Goal: Transaction & Acquisition: Subscribe to service/newsletter

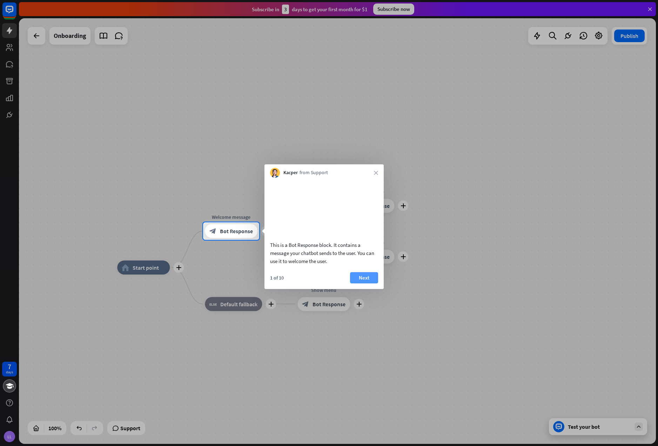
click at [366, 283] on button "Next" at bounding box center [364, 277] width 28 height 11
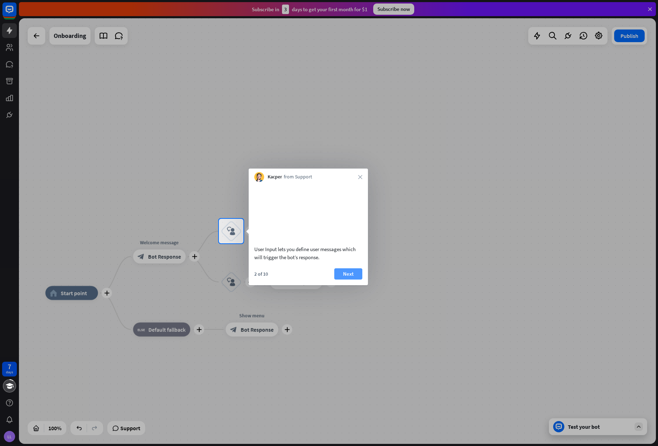
click at [341, 279] on button "Next" at bounding box center [348, 273] width 28 height 11
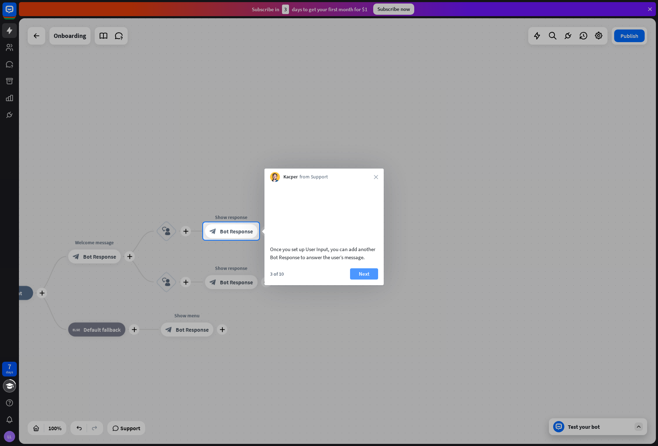
click at [357, 279] on button "Next" at bounding box center [364, 273] width 28 height 11
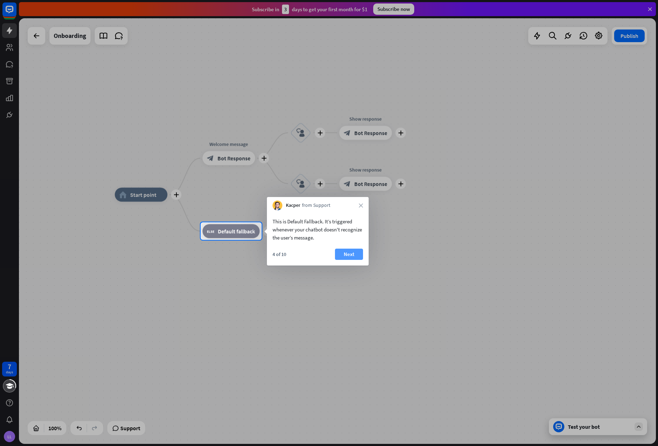
click at [350, 251] on button "Next" at bounding box center [349, 253] width 28 height 11
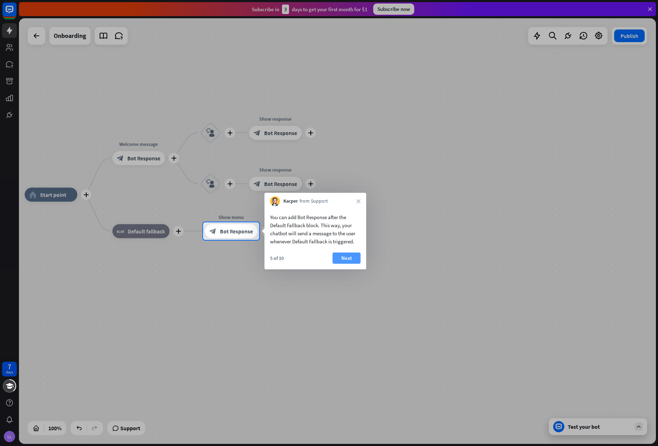
click at [347, 255] on button "Next" at bounding box center [347, 257] width 28 height 11
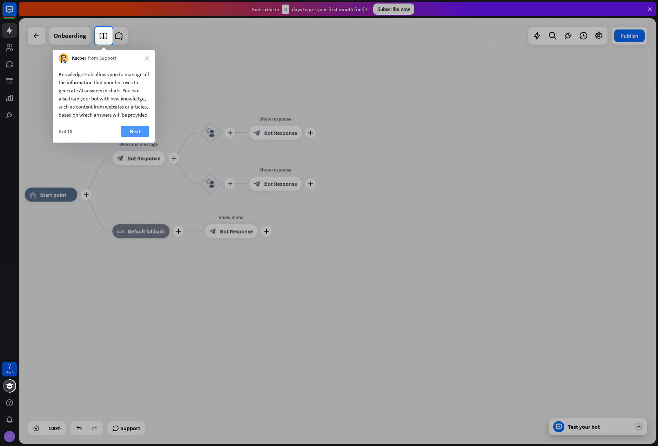
click at [127, 137] on button "Next" at bounding box center [135, 131] width 28 height 11
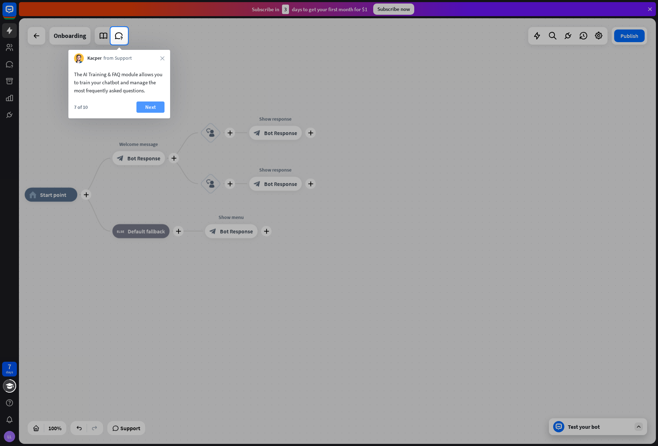
click at [149, 105] on button "Next" at bounding box center [151, 106] width 28 height 11
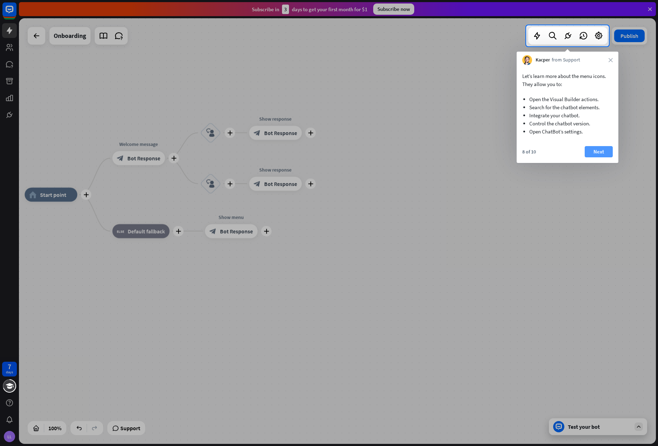
click at [596, 151] on button "Next" at bounding box center [599, 151] width 28 height 11
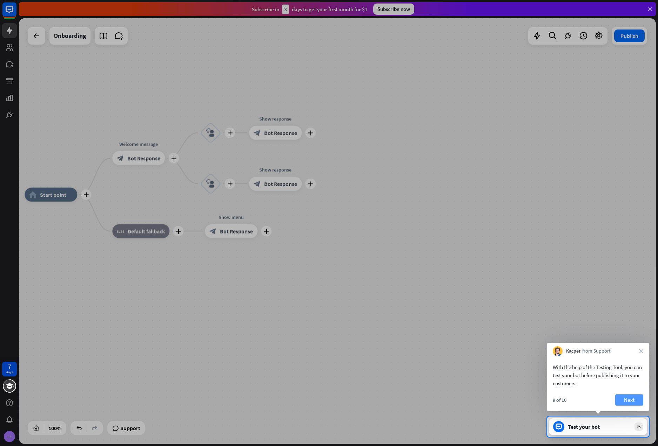
click at [623, 400] on button "Next" at bounding box center [630, 399] width 28 height 11
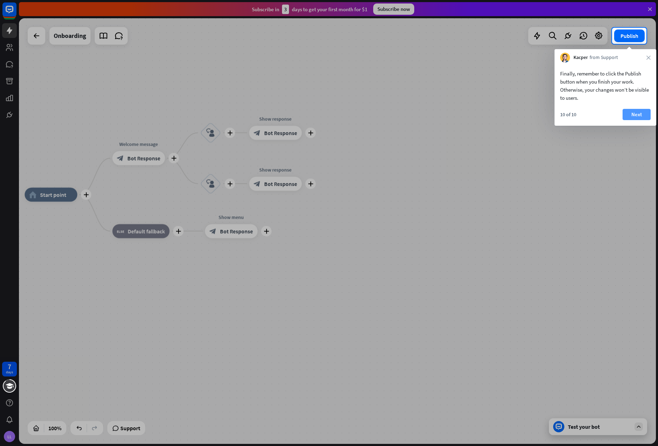
click at [634, 114] on button "Next" at bounding box center [637, 114] width 28 height 11
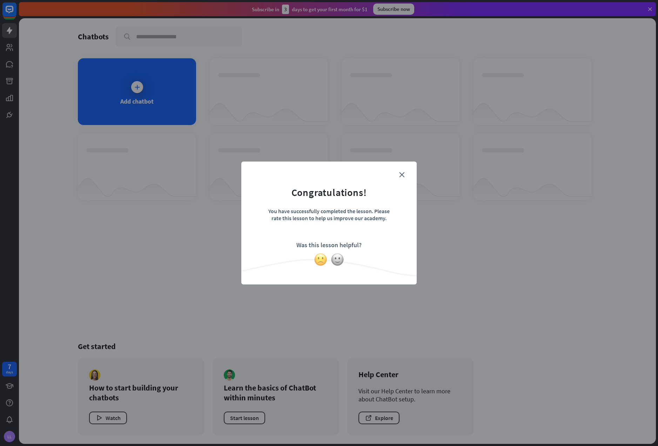
click at [324, 260] on img at bounding box center [320, 259] width 13 height 13
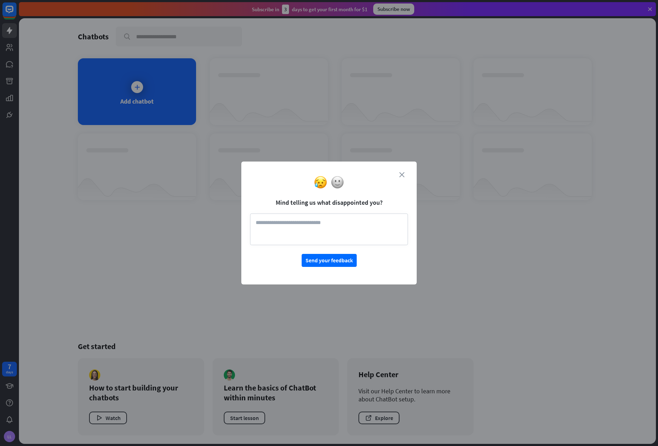
click at [403, 173] on icon "close" at bounding box center [401, 174] width 5 height 5
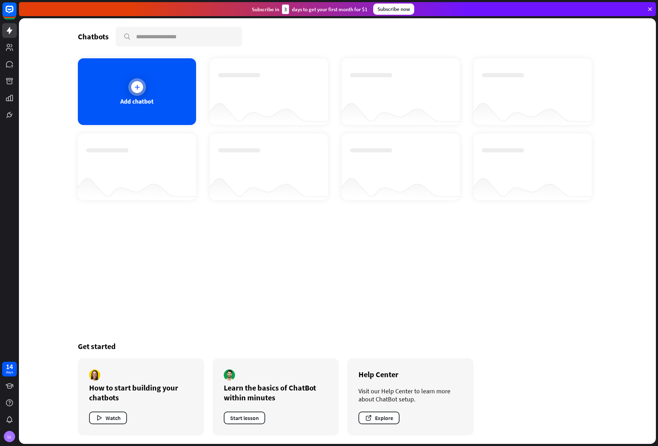
click at [136, 82] on div at bounding box center [137, 87] width 12 height 12
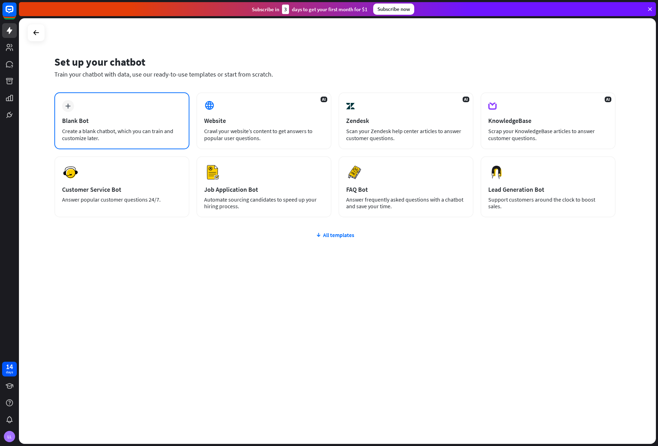
click at [73, 111] on div "plus Blank Bot Create a blank chatbot, which you can train and customize later." at bounding box center [121, 120] width 135 height 57
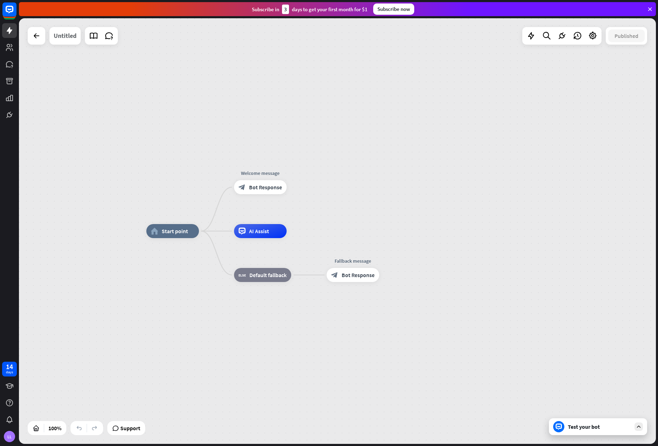
click at [72, 34] on div "Untitled" at bounding box center [65, 36] width 23 height 18
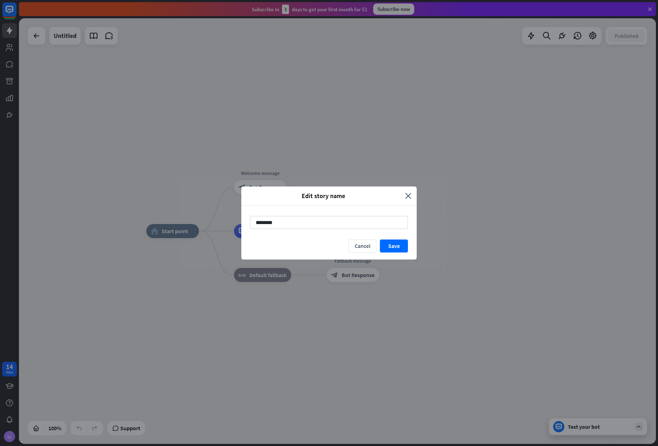
drag, startPoint x: 281, startPoint y: 220, endPoint x: 242, endPoint y: 219, distance: 39.3
click at [243, 219] on div "********" at bounding box center [328, 222] width 175 height 34
type input "********"
click at [390, 245] on button "Save" at bounding box center [394, 245] width 28 height 13
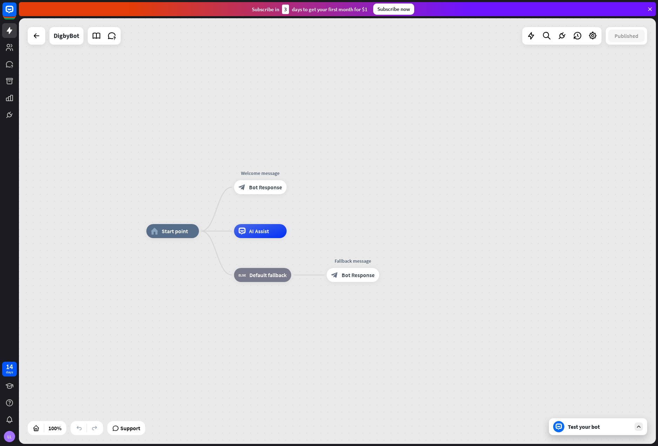
click at [396, 15] on div "Subscribe [DATE] to get your first month for $1 Subscribe now" at bounding box center [337, 9] width 637 height 14
click at [396, 8] on div "Subscribe now" at bounding box center [393, 9] width 41 height 11
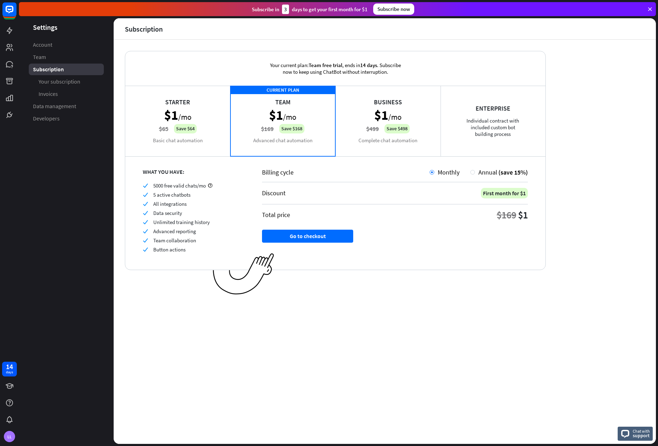
click at [287, 103] on div "CURRENT PLAN Team $1 /mo $169 Save $168 Advanced chat automation" at bounding box center [283, 121] width 105 height 70
click at [214, 106] on div "Starter $1 /mo $65 Save $64 Basic chat automation" at bounding box center [177, 121] width 105 height 70
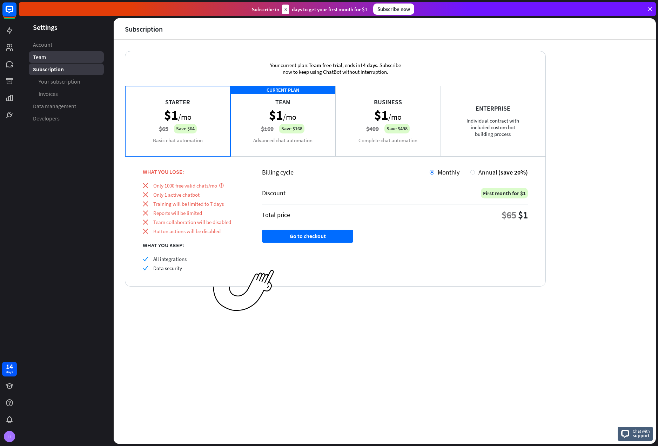
click at [33, 57] on link "Team" at bounding box center [66, 57] width 75 height 12
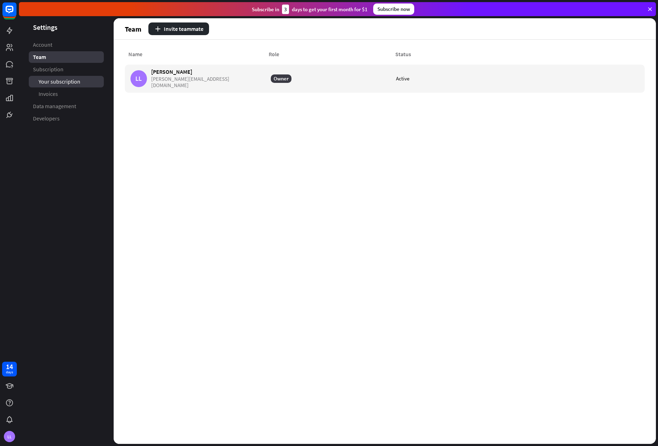
click at [51, 78] on span "Your subscription" at bounding box center [60, 81] width 42 height 7
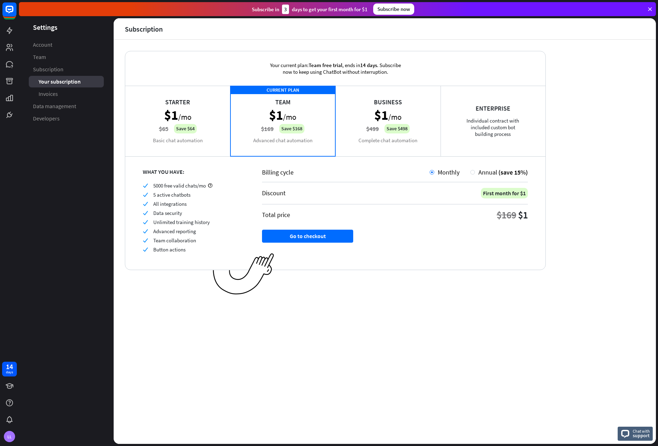
click at [199, 102] on div "Starter $1 /mo $65 Save $64 Basic chat automation" at bounding box center [177, 121] width 105 height 70
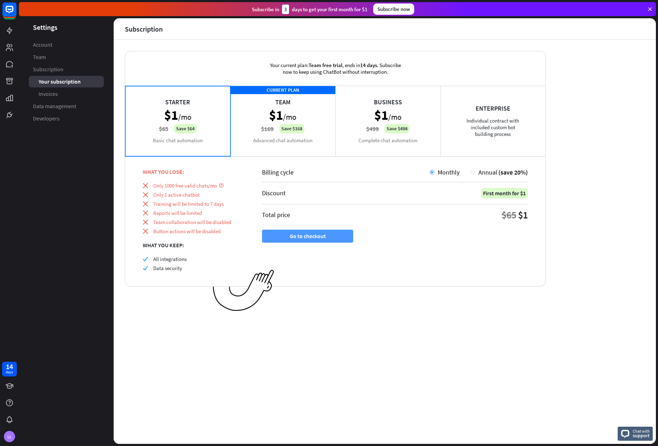
click at [323, 235] on button "Go to checkout" at bounding box center [307, 236] width 91 height 13
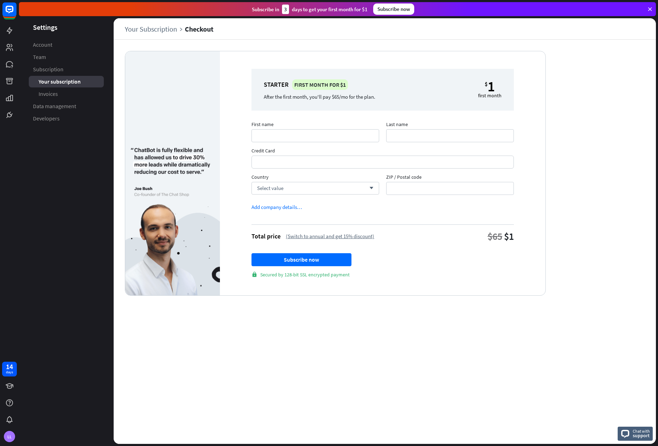
click at [66, 79] on span "Your subscription" at bounding box center [60, 81] width 42 height 7
click at [38, 49] on link "Account" at bounding box center [66, 45] width 75 height 12
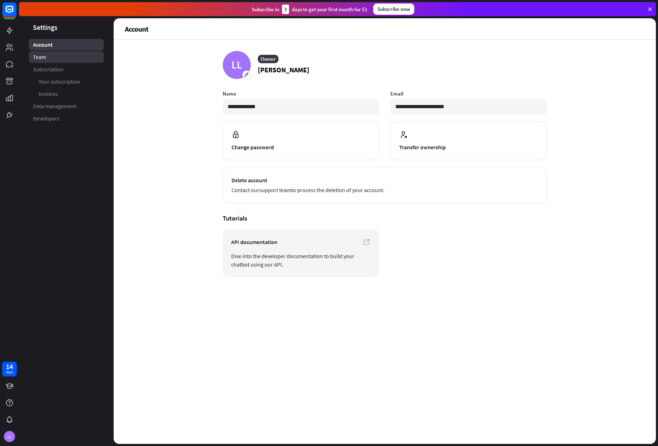
click at [40, 55] on span "Team" at bounding box center [39, 56] width 13 height 7
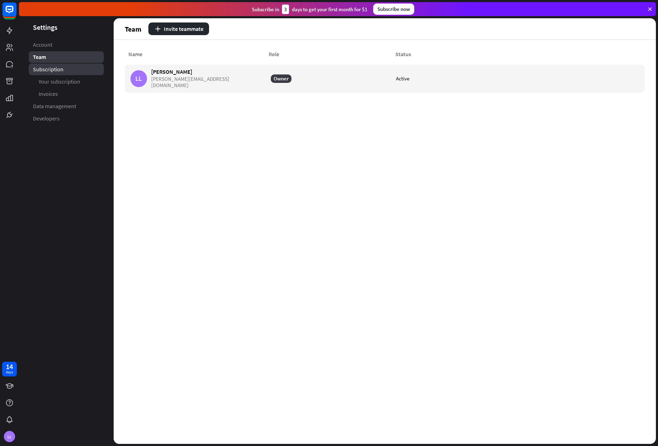
drag, startPoint x: 42, startPoint y: 63, endPoint x: 43, endPoint y: 66, distance: 3.6
click at [43, 66] on ul "Account Team Subscription Your subscription Invoices Data management Developers" at bounding box center [66, 81] width 95 height 85
click at [43, 67] on span "Subscription" at bounding box center [48, 69] width 31 height 7
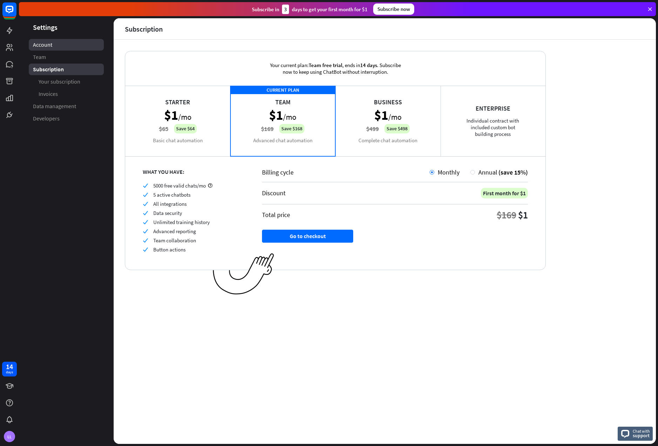
click at [39, 45] on span "Account" at bounding box center [42, 44] width 19 height 7
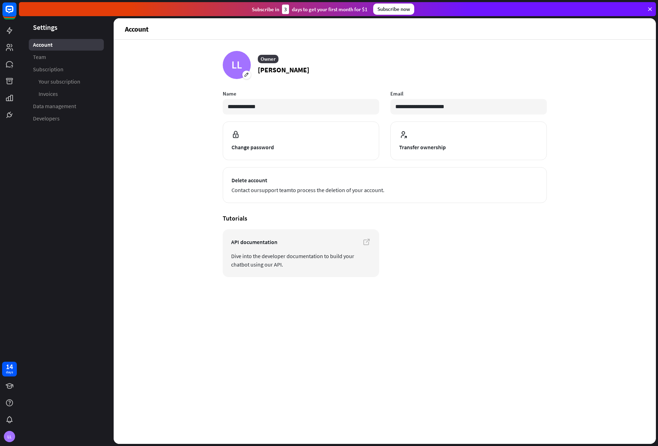
click at [20, 12] on div "Subscribe [DATE] to get your first month for $1 Subscribe now" at bounding box center [337, 9] width 637 height 14
click at [11, 10] on icon at bounding box center [9, 9] width 4 height 2
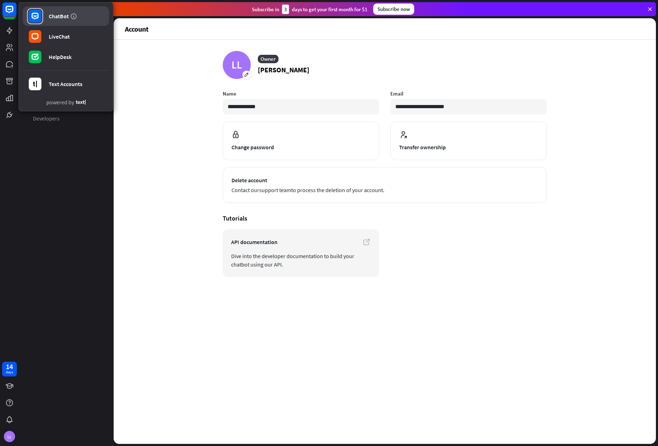
click at [47, 17] on link "ChatBot" at bounding box center [66, 16] width 86 height 20
